Goal: Check status: Check status

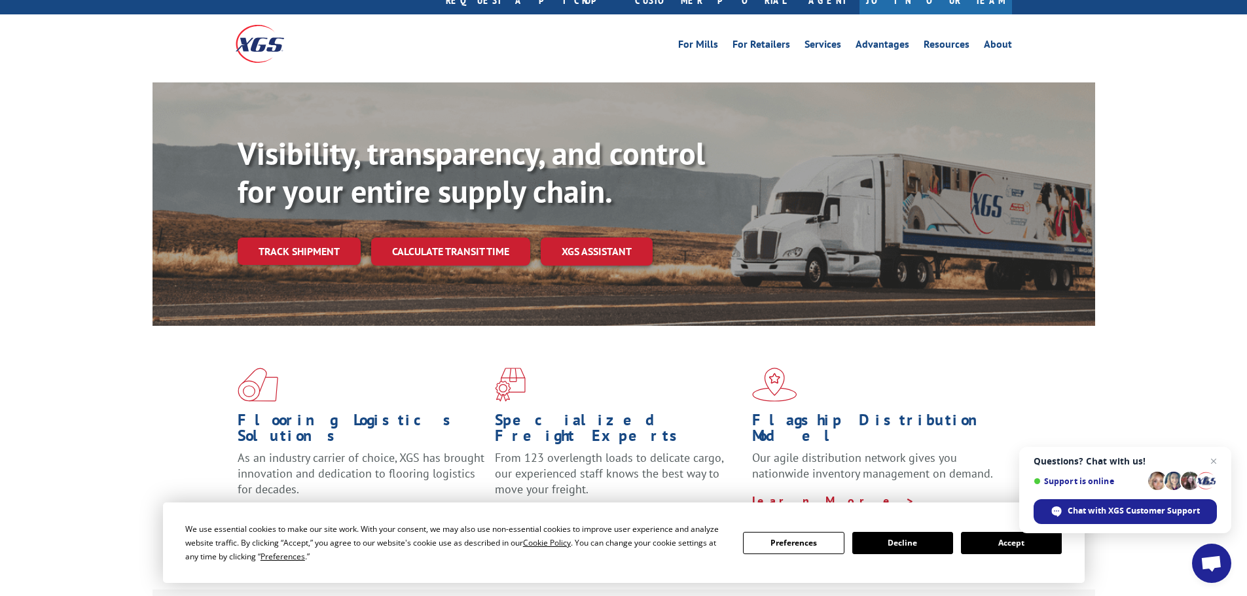
scroll to position [65, 0]
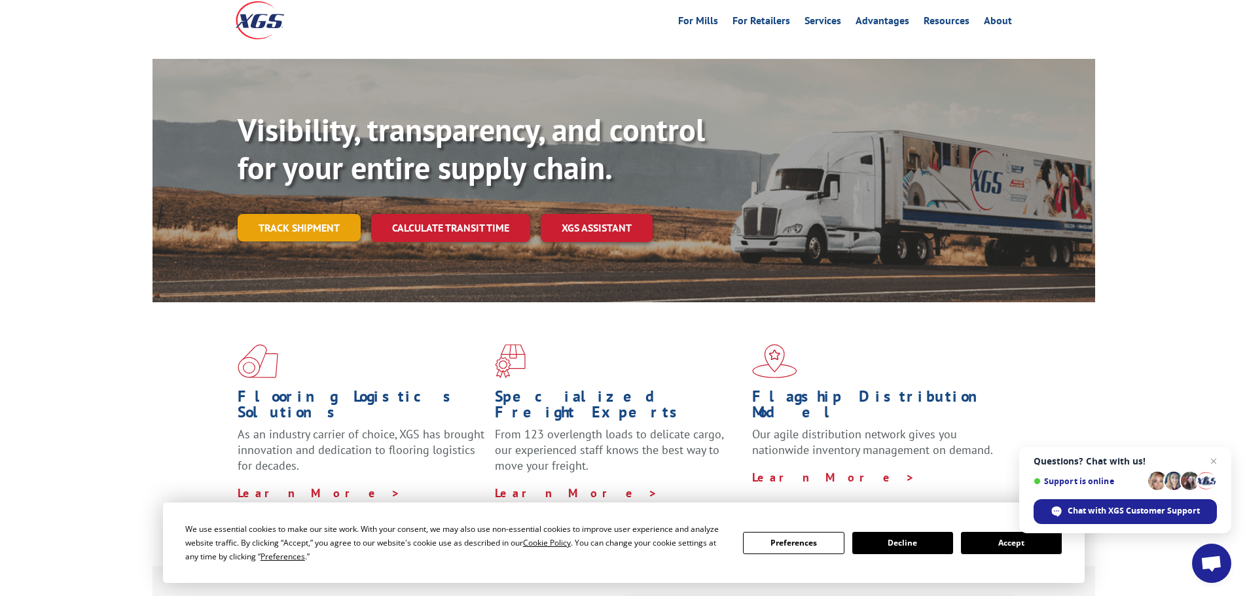
click at [329, 214] on link "Track shipment" at bounding box center [299, 227] width 123 height 27
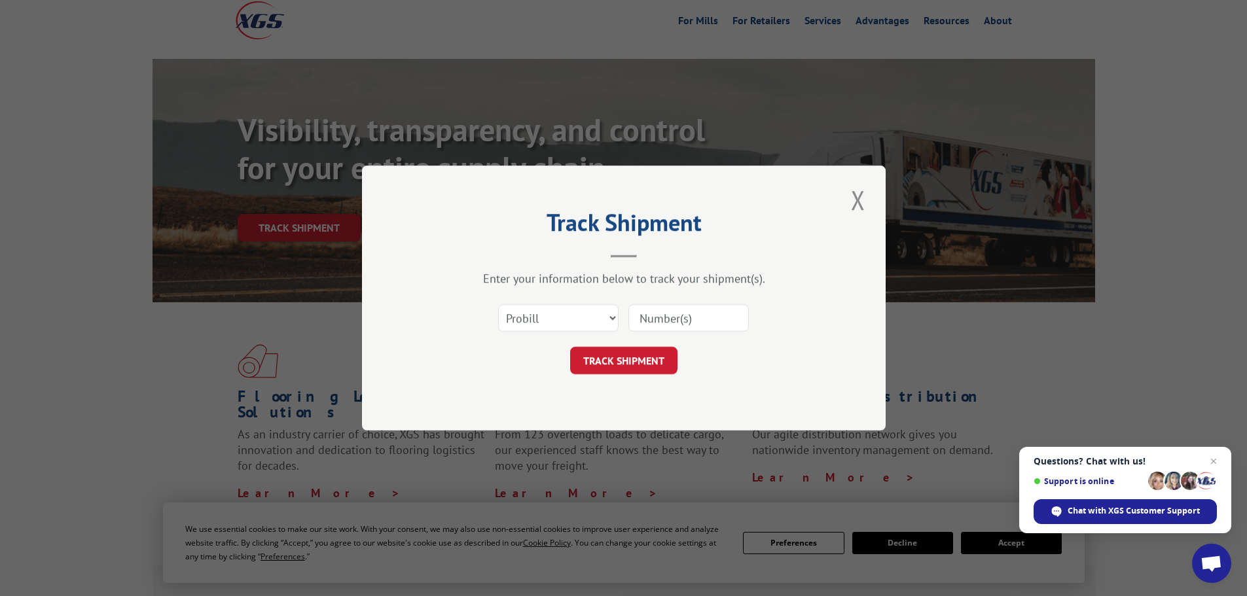
click at [670, 318] on input at bounding box center [689, 317] width 120 height 27
paste input "16754428"
type input "16754428"
click at [645, 357] on button "TRACK SHIPMENT" at bounding box center [623, 360] width 107 height 27
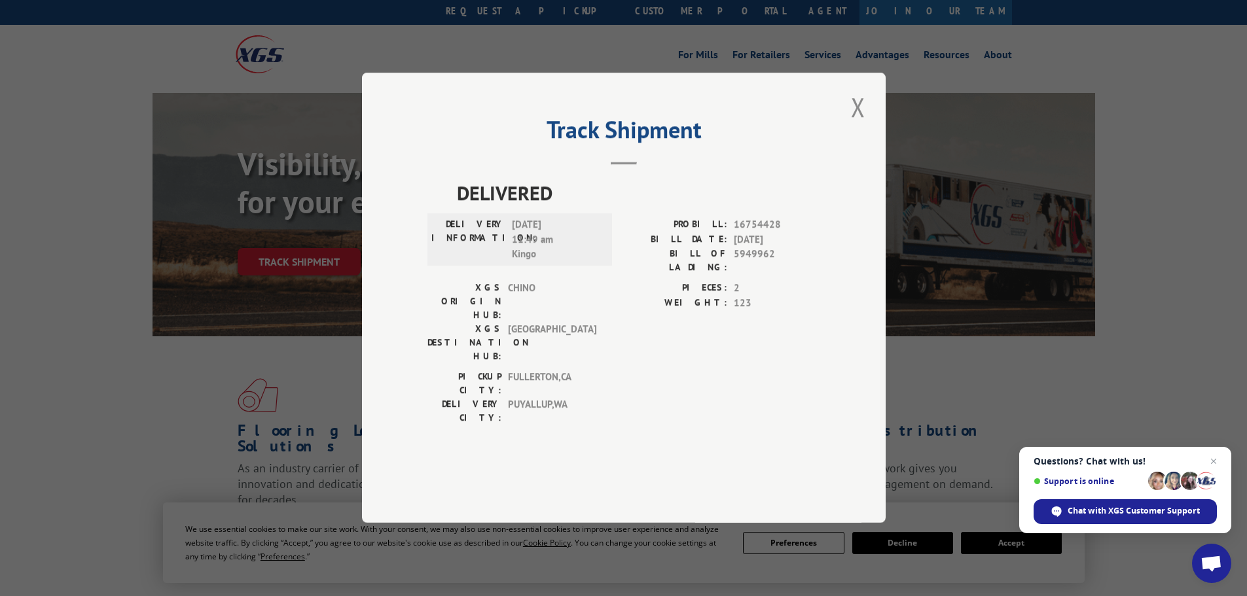
scroll to position [0, 0]
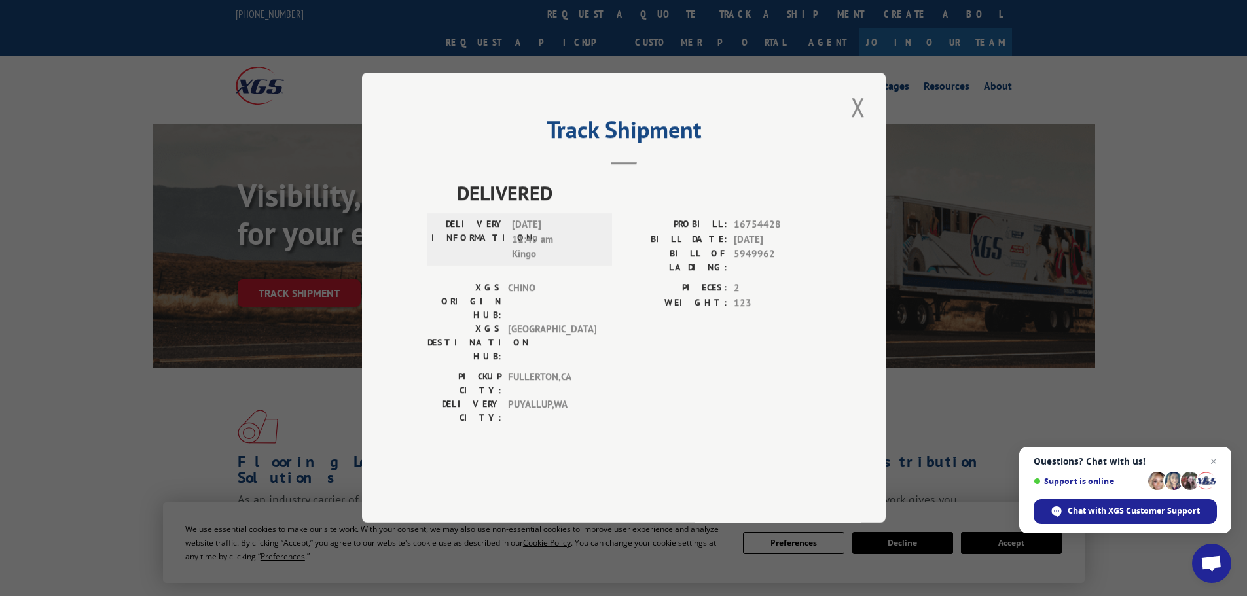
click at [225, 66] on div "Track Shipment DELIVERED DELIVERY INFORMATION: [DATE] 11:49 am Kingo PROBILL: 1…" at bounding box center [623, 298] width 1247 height 596
click at [860, 125] on button "Close modal" at bounding box center [858, 107] width 22 height 36
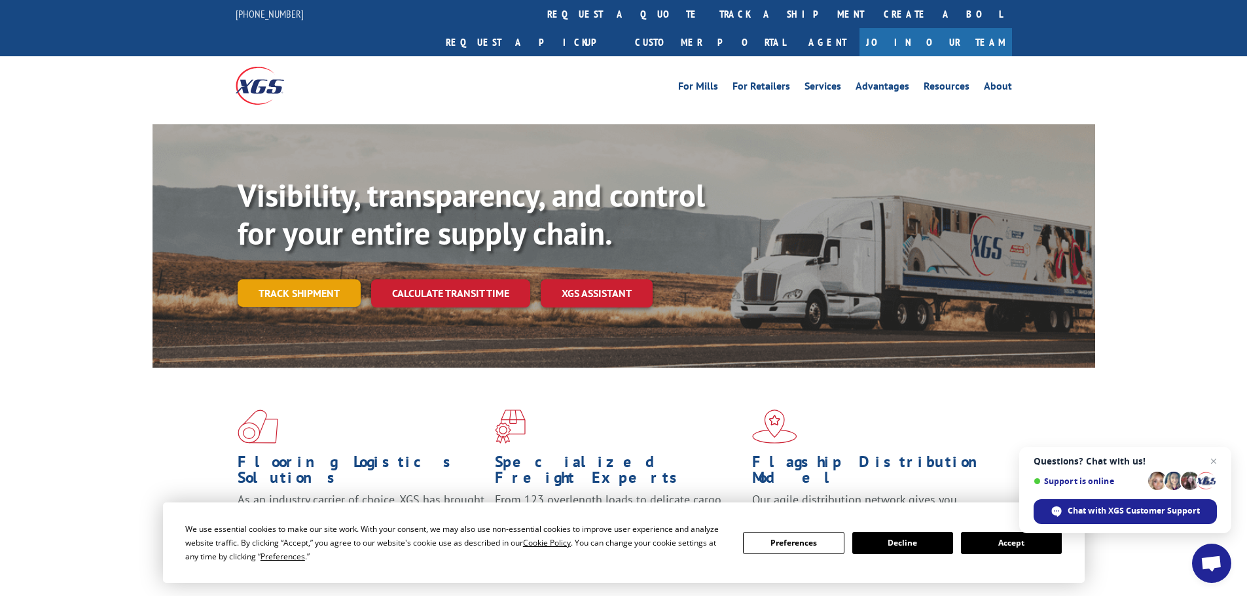
click at [310, 280] on link "Track shipment" at bounding box center [299, 293] width 123 height 27
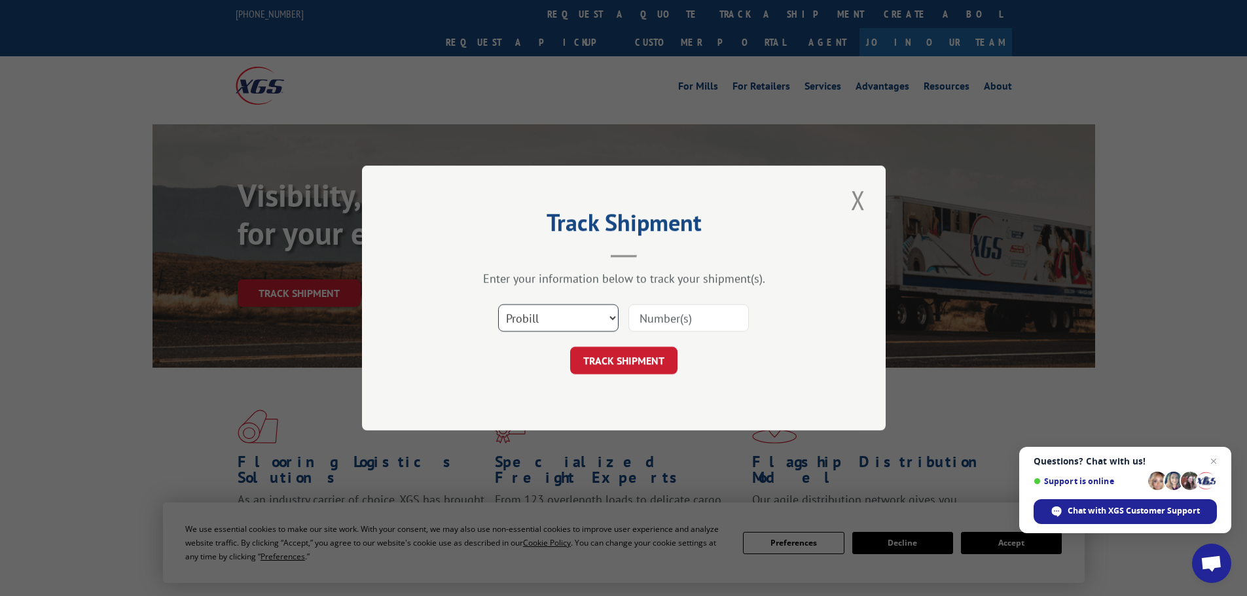
click at [555, 310] on select "Select category... Probill BOL PO" at bounding box center [558, 317] width 120 height 27
select select "bol"
click at [498, 304] on select "Select category... Probill BOL PO" at bounding box center [558, 317] width 120 height 27
click at [649, 317] on input at bounding box center [689, 317] width 120 height 27
paste input "5949962"
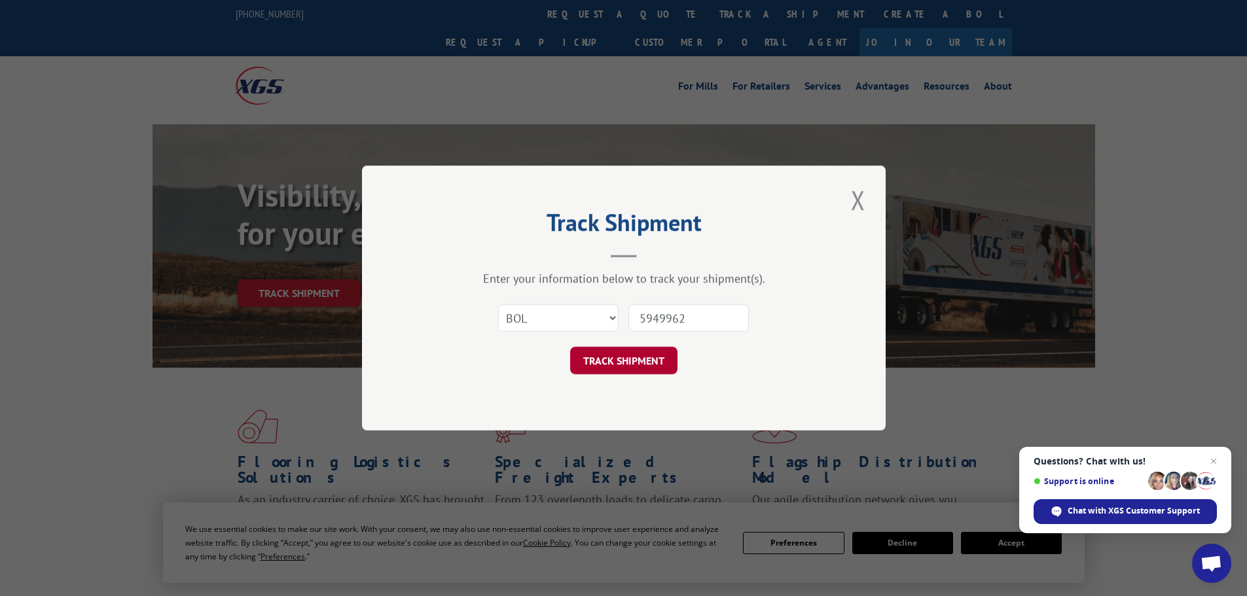
type input "5949962"
click at [653, 356] on button "TRACK SHIPMENT" at bounding box center [623, 360] width 107 height 27
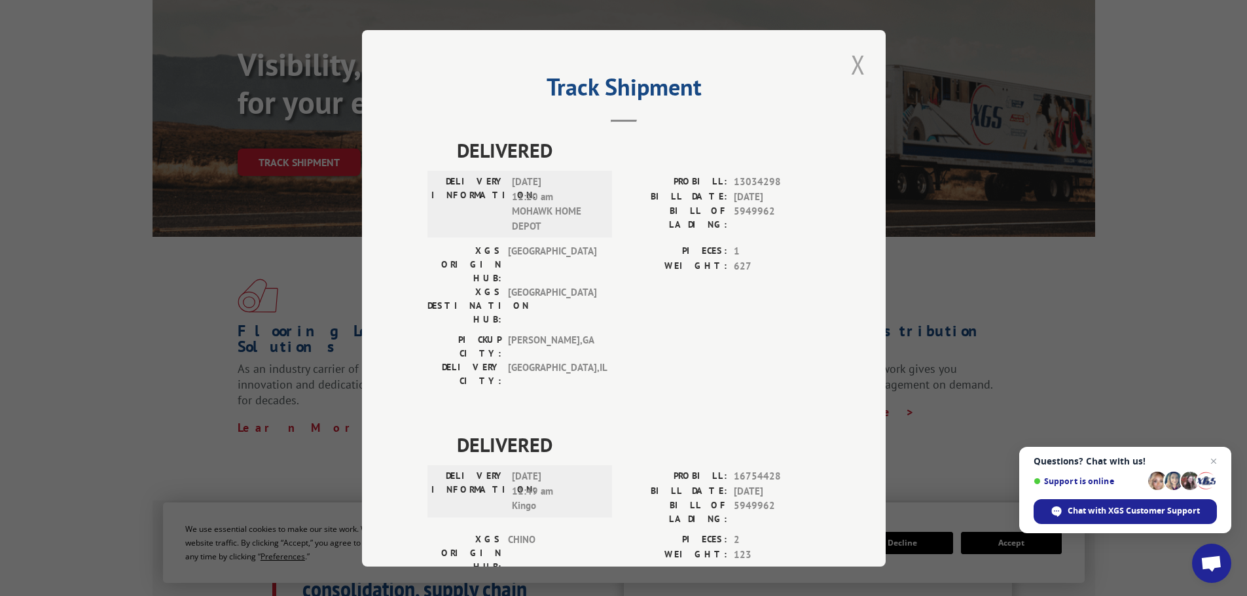
click at [847, 61] on button "Close modal" at bounding box center [858, 64] width 22 height 36
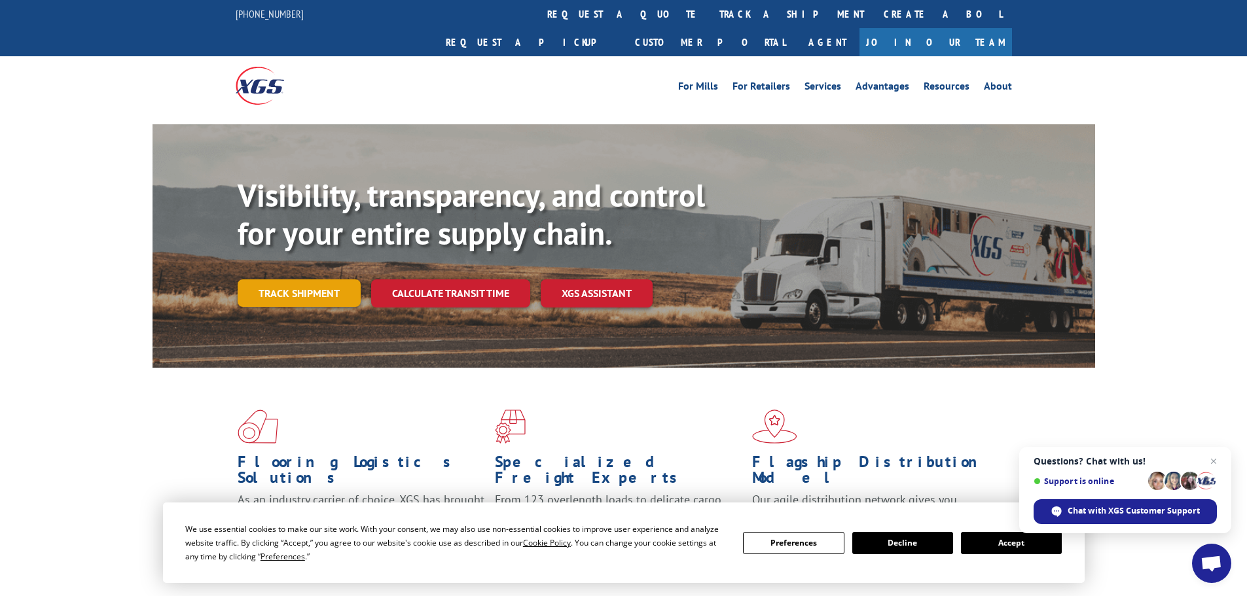
click at [295, 280] on link "Track shipment" at bounding box center [299, 293] width 123 height 27
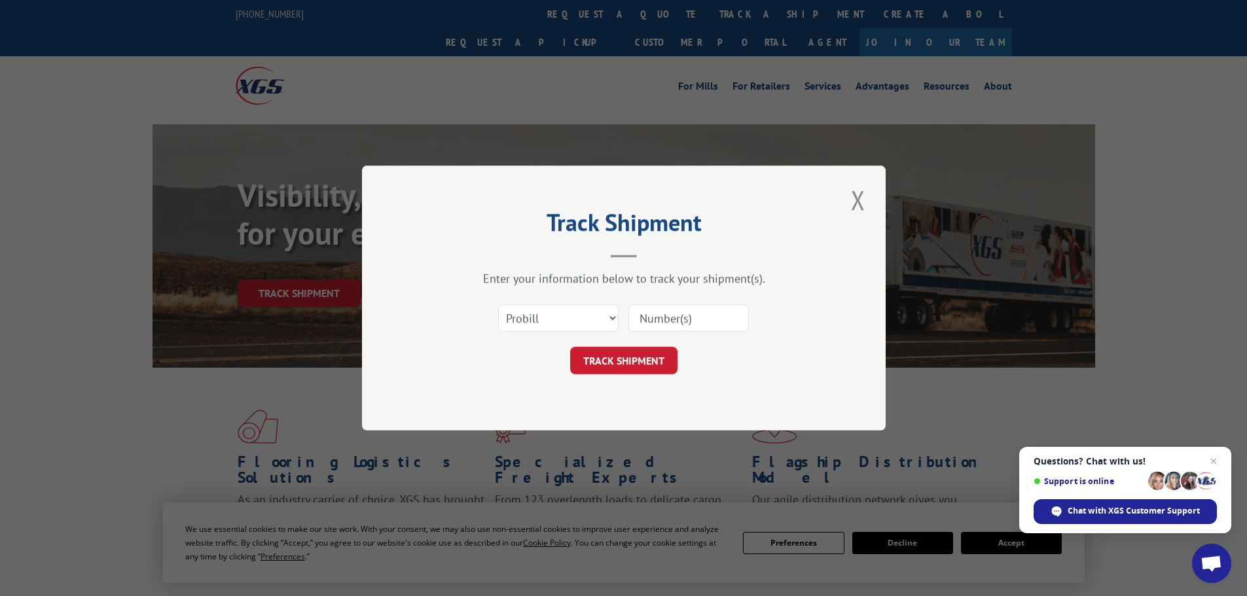
click at [659, 314] on input at bounding box center [689, 317] width 120 height 27
paste input "5949962"
type input "5949962"
click at [621, 360] on button "TRACK SHIPMENT" at bounding box center [623, 360] width 107 height 27
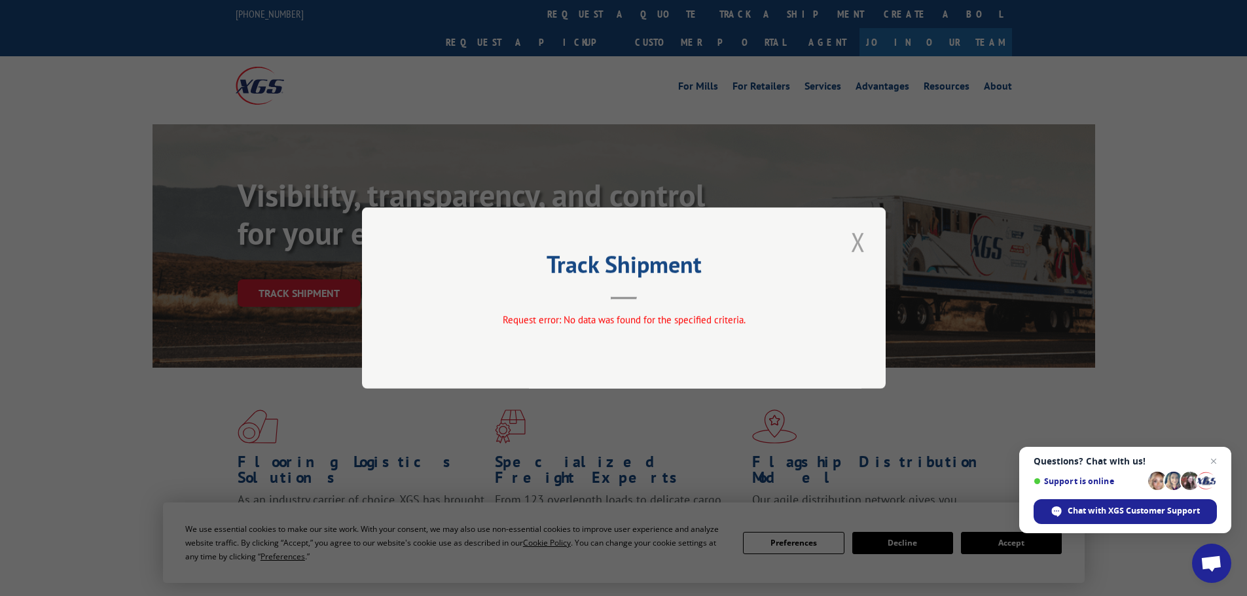
click at [863, 236] on button "Close modal" at bounding box center [858, 242] width 22 height 36
